Goal: Information Seeking & Learning: Learn about a topic

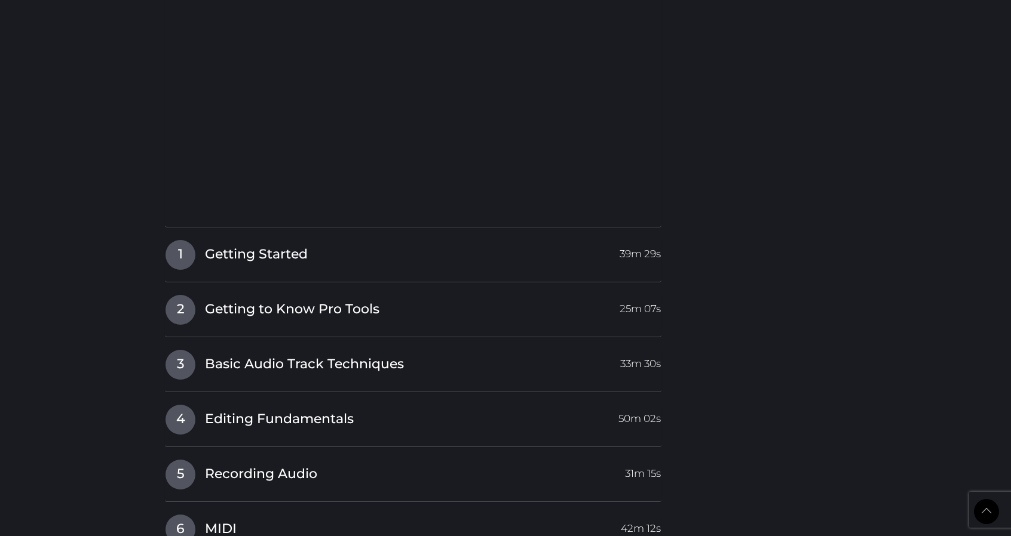
scroll to position [1075, 0]
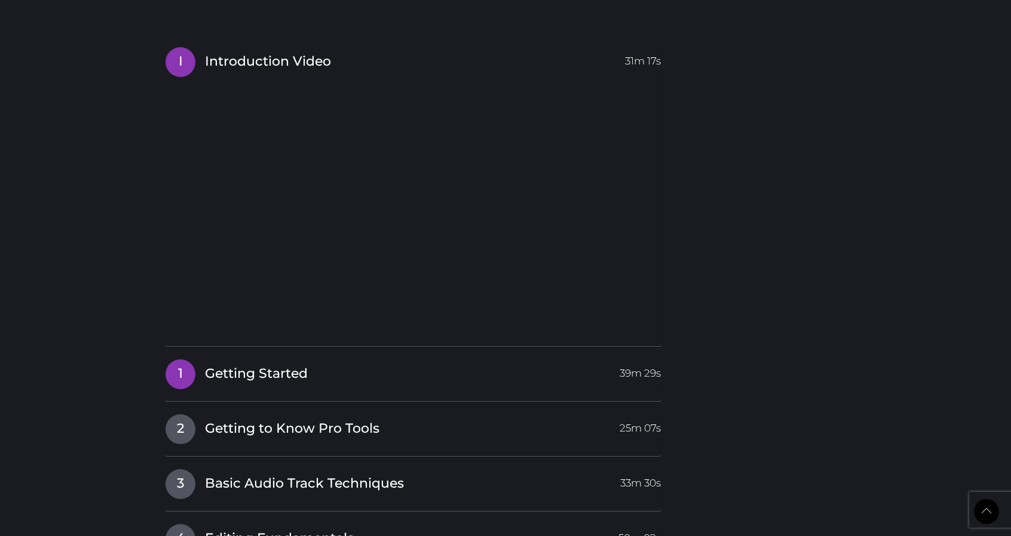
click at [314, 373] on link "1 Getting Started 39m 29s" at bounding box center [413, 371] width 496 height 25
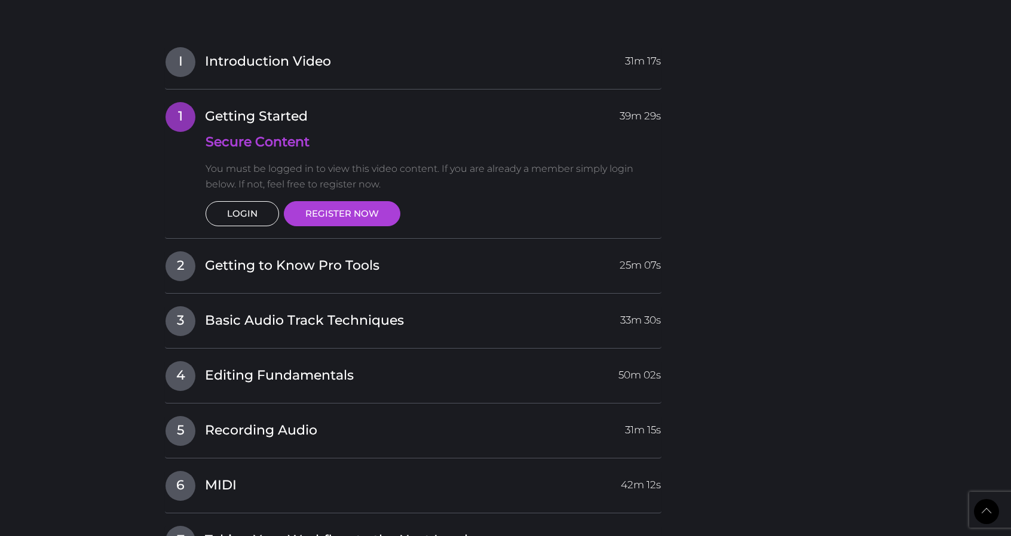
click at [250, 219] on link "LOGIN" at bounding box center [241, 213] width 73 height 25
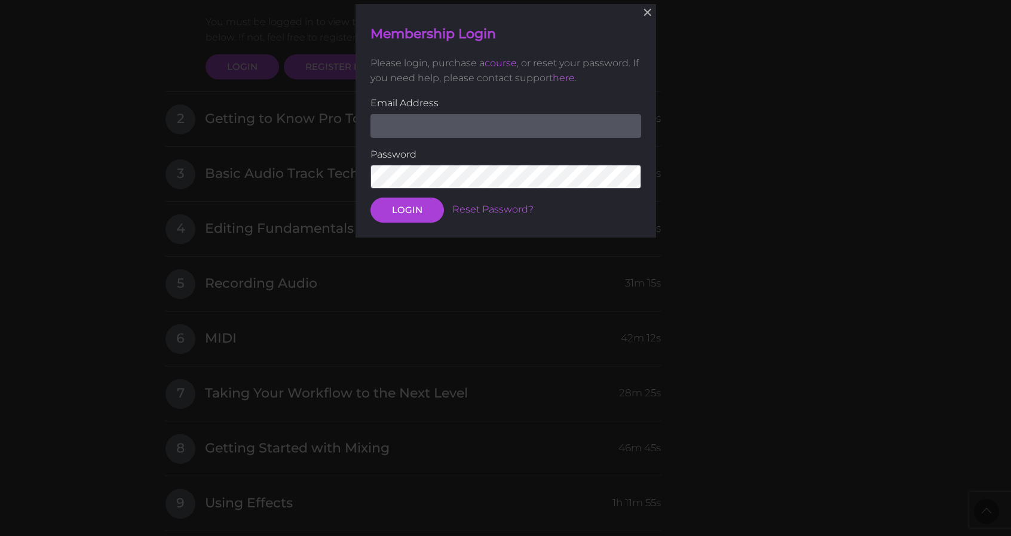
scroll to position [1222, 0]
click at [439, 125] on input "email" at bounding box center [505, 126] width 271 height 24
type input "[EMAIL_ADDRESS][DOMAIN_NAME]"
click at [370, 198] on button "LOGIN" at bounding box center [406, 210] width 73 height 25
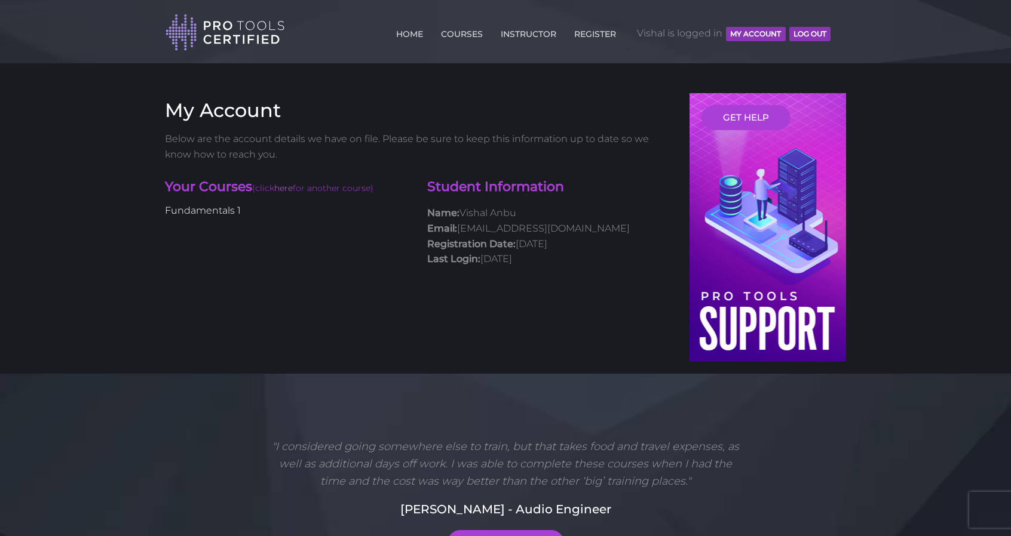
click at [214, 213] on link "Fundamentals 1" at bounding box center [203, 210] width 76 height 11
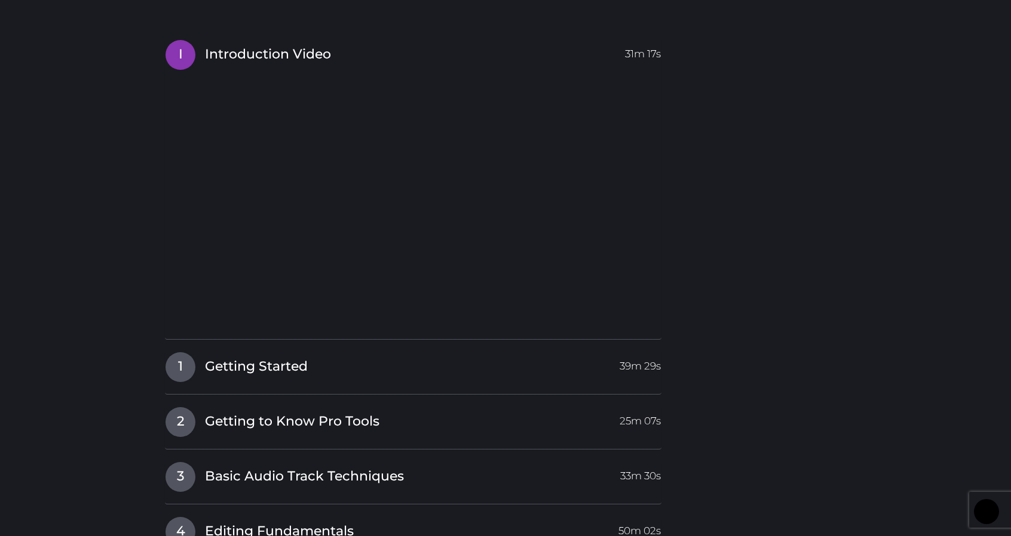
scroll to position [1092, 0]
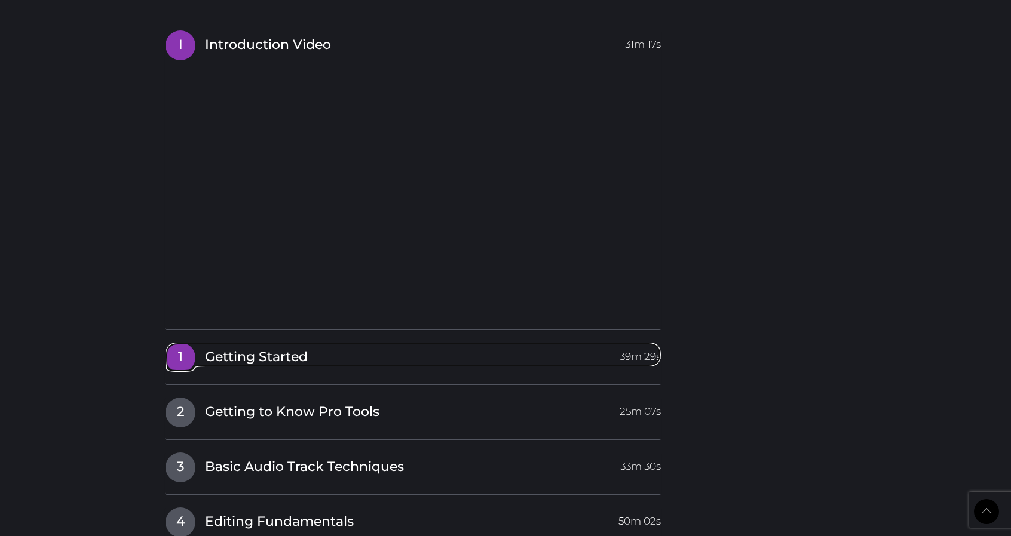
click at [241, 358] on span "Getting Started" at bounding box center [256, 357] width 103 height 19
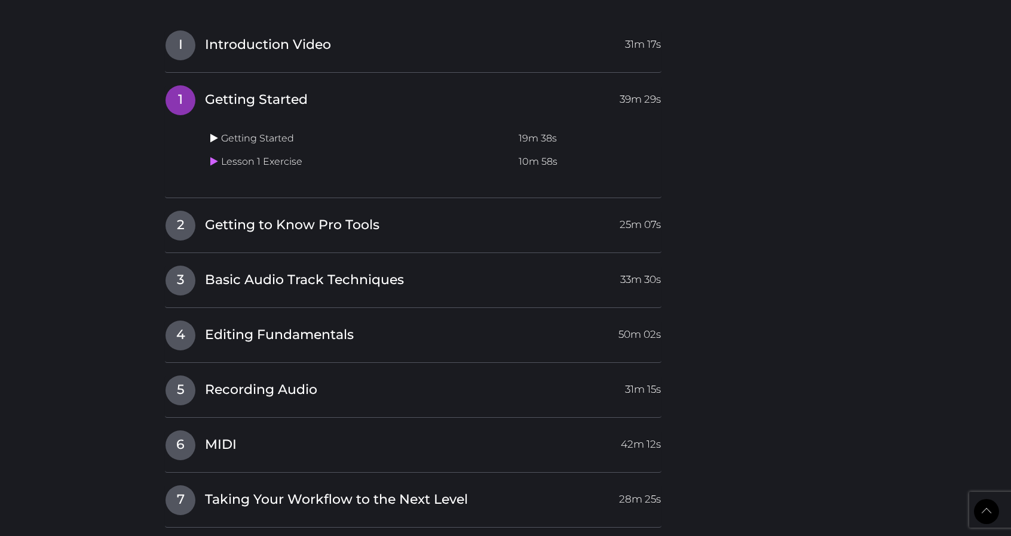
click at [215, 139] on icon at bounding box center [214, 138] width 8 height 10
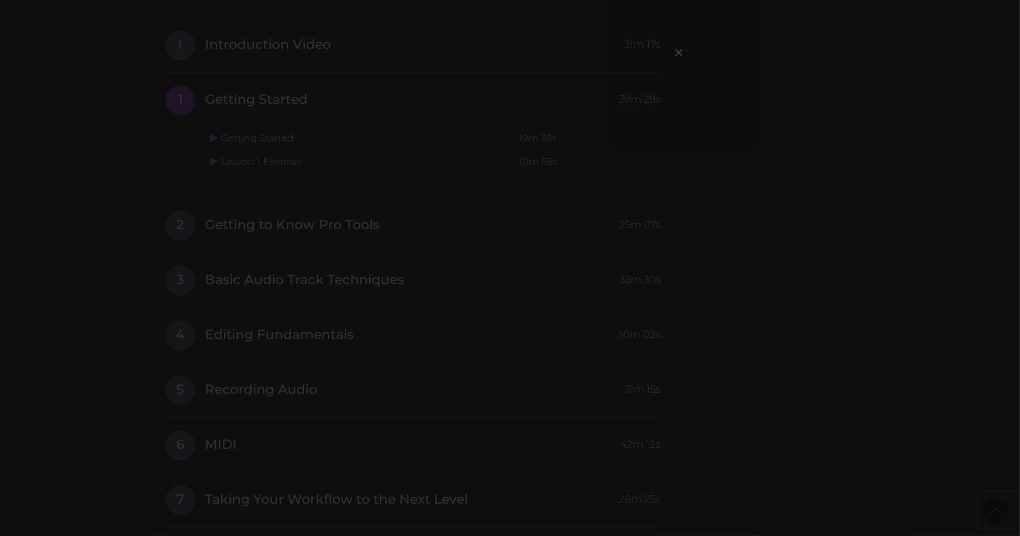
click at [812, 152] on div "×" at bounding box center [510, 268] width 1020 height 536
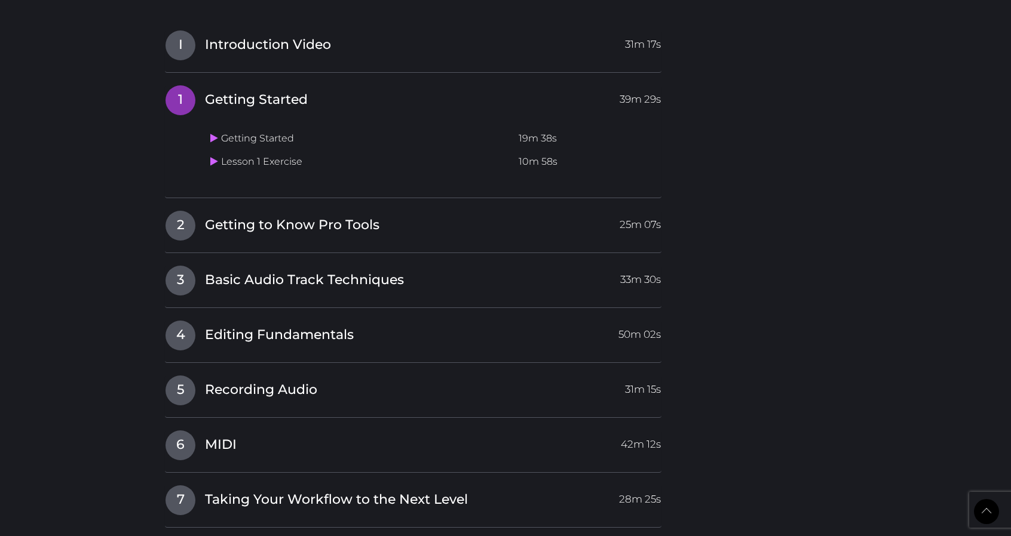
drag, startPoint x: 217, startPoint y: 137, endPoint x: 848, endPoint y: 173, distance: 631.8
click at [213, 134] on icon at bounding box center [214, 138] width 8 height 10
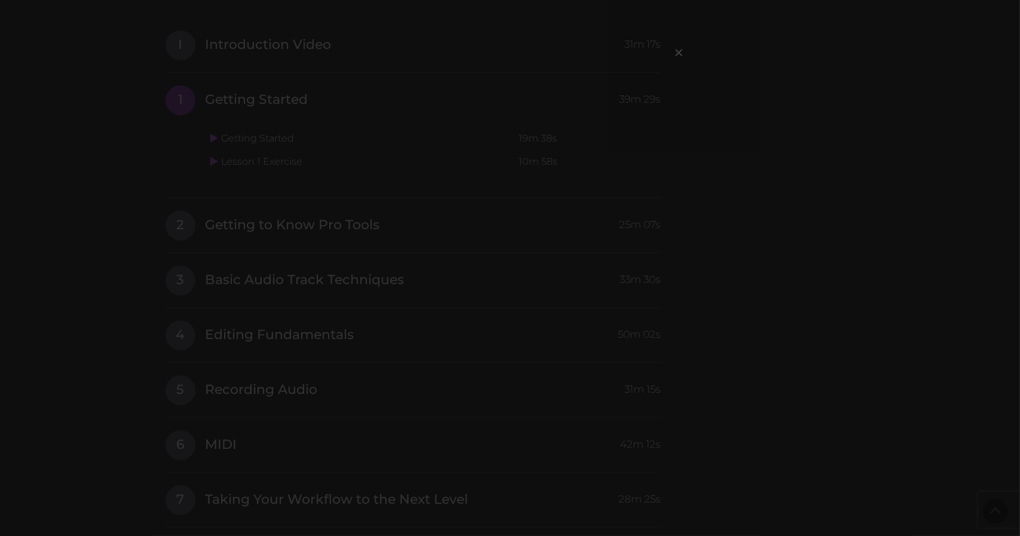
click at [136, 142] on div "×" at bounding box center [510, 268] width 1020 height 536
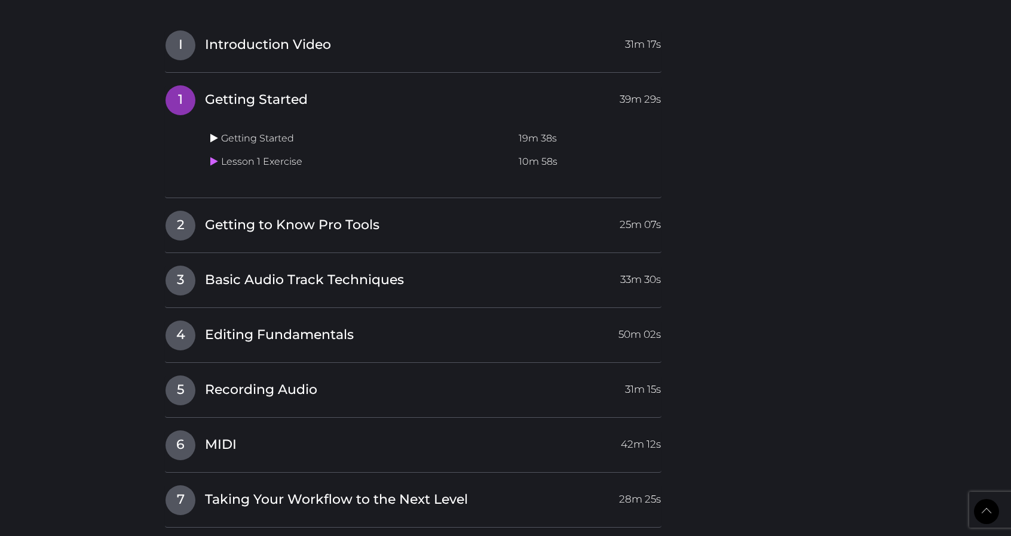
click at [210, 138] on icon at bounding box center [214, 138] width 8 height 10
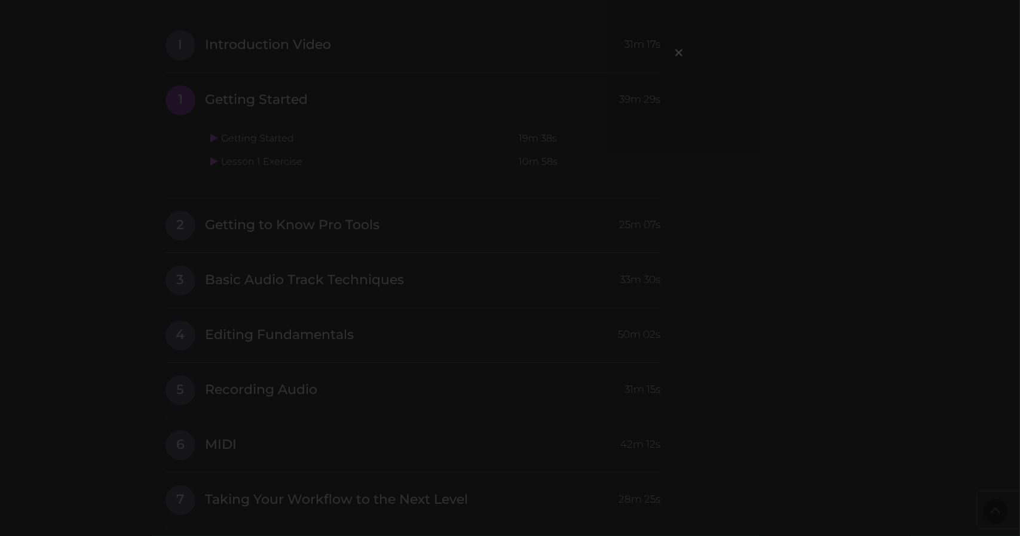
click at [667, 244] on iframe at bounding box center [505, 156] width 323 height 192
click at [679, 50] on span "×" at bounding box center [679, 52] width 12 height 26
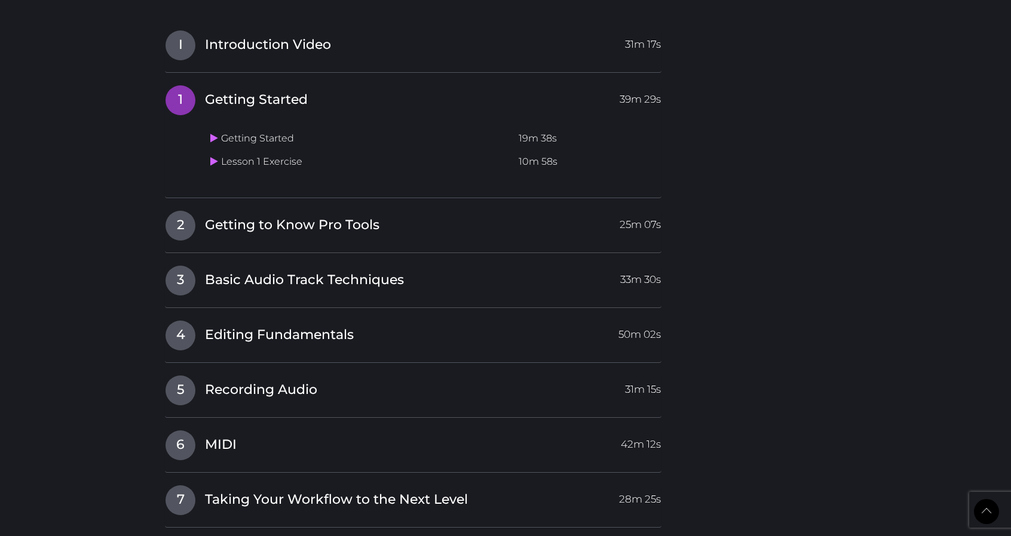
click at [255, 164] on td "Lesson 1 Exercise" at bounding box center [359, 162] width 308 height 23
click at [209, 164] on td "Lesson 1 Exercise" at bounding box center [359, 162] width 308 height 23
click at [219, 158] on link at bounding box center [215, 161] width 11 height 11
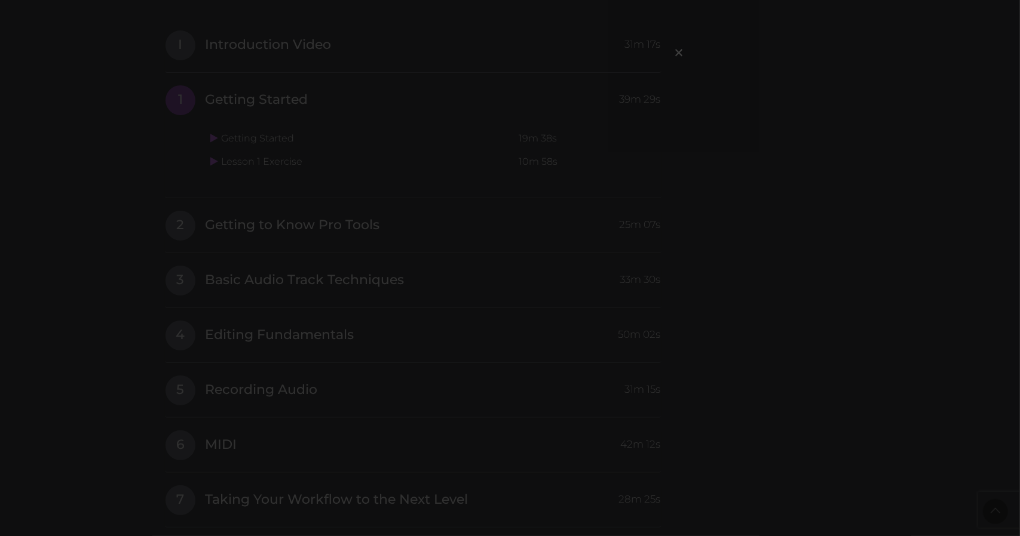
click at [192, 75] on div "×" at bounding box center [510, 268] width 1020 height 536
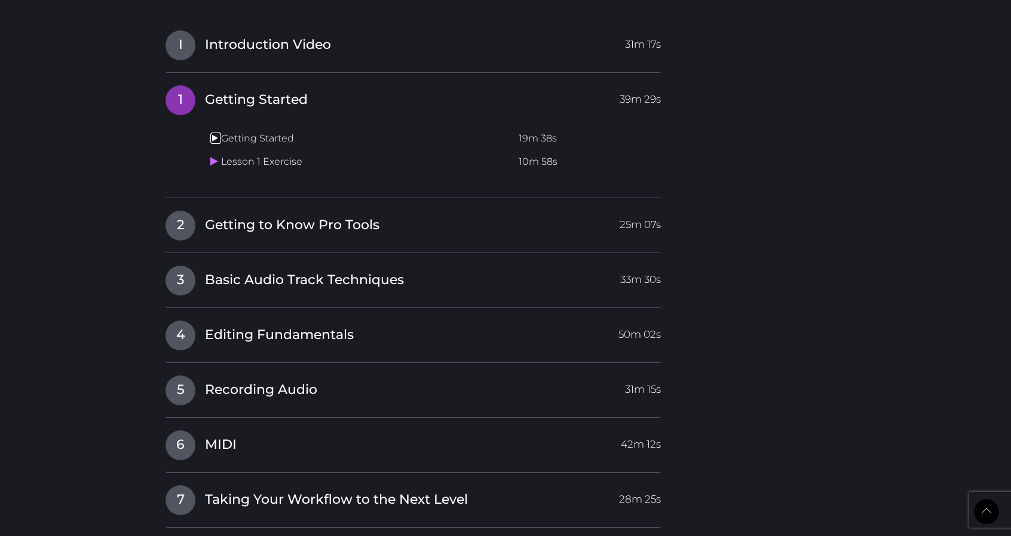
click at [211, 134] on icon at bounding box center [214, 138] width 8 height 10
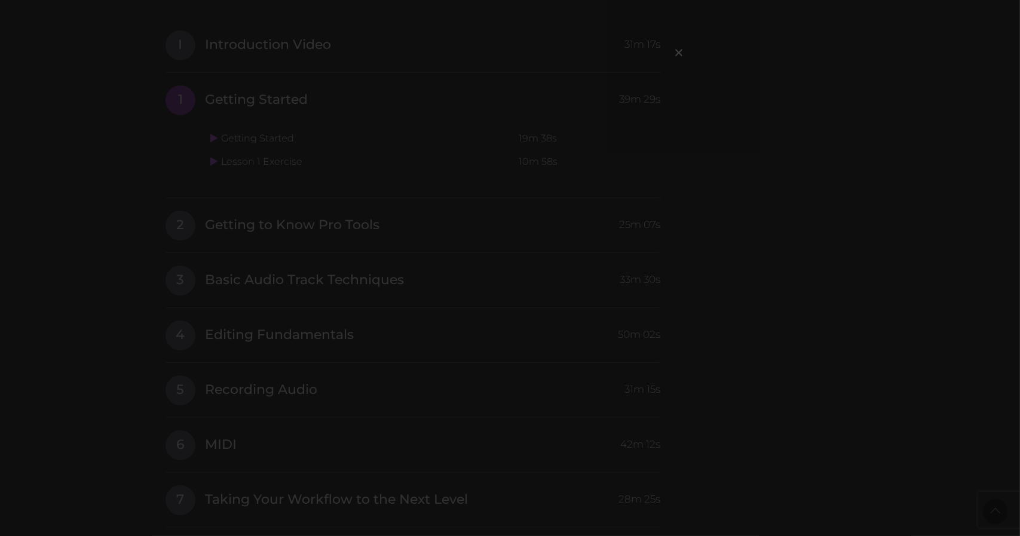
click at [145, 162] on div "×" at bounding box center [510, 268] width 1020 height 536
